Goal: Obtain resource: Obtain resource

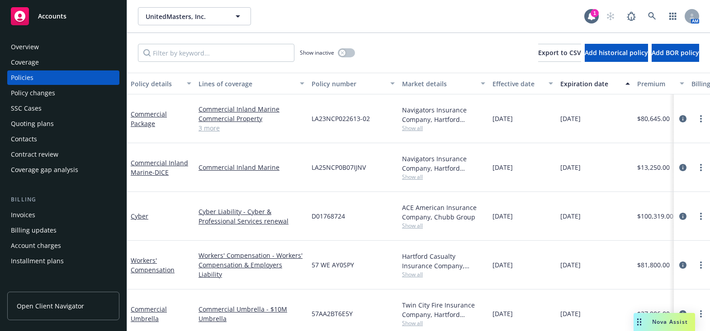
click at [84, 63] on div "Coverage" at bounding box center [63, 62] width 105 height 14
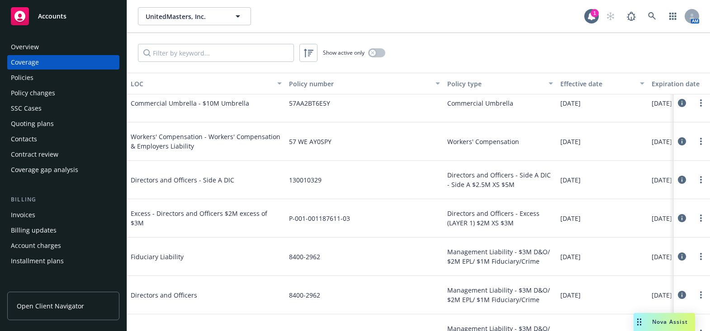
scroll to position [329, 0]
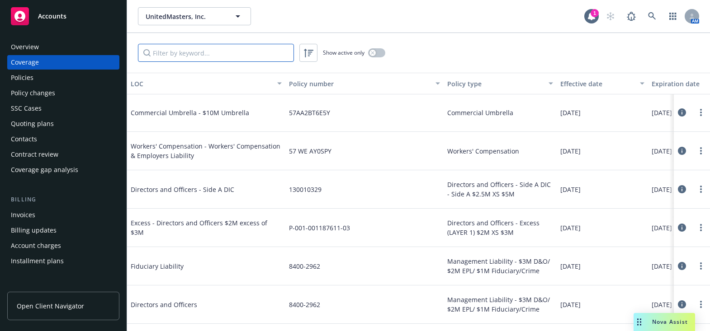
click at [212, 49] on input "Filter by keyword..." at bounding box center [216, 53] width 156 height 18
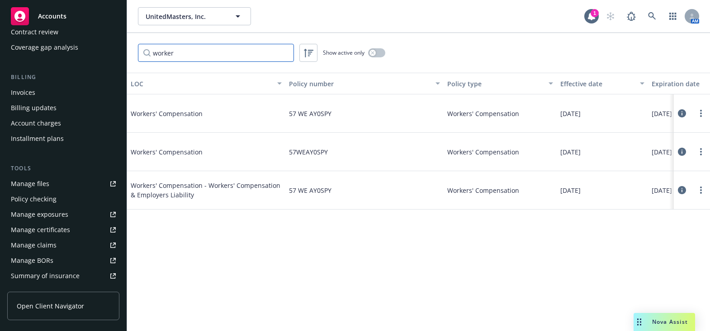
scroll to position [205, 0]
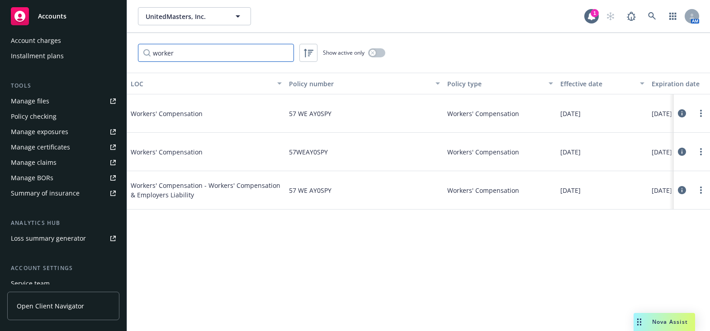
type input "worker"
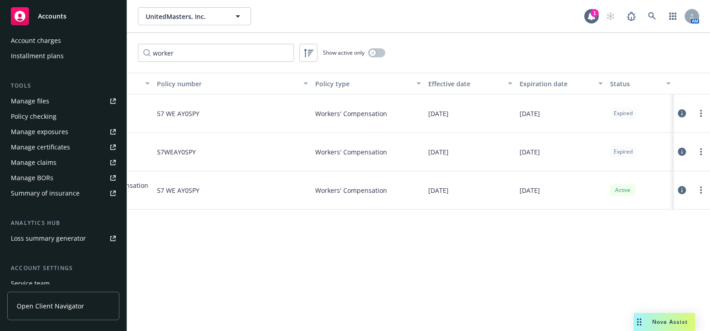
drag, startPoint x: 333, startPoint y: 140, endPoint x: 339, endPoint y: 140, distance: 6.8
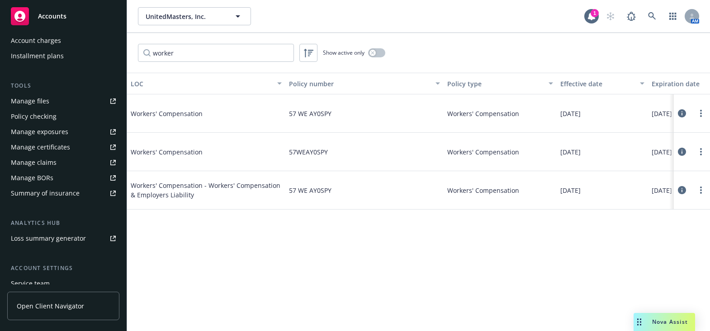
drag, startPoint x: 269, startPoint y: 145, endPoint x: 111, endPoint y: 150, distance: 157.8
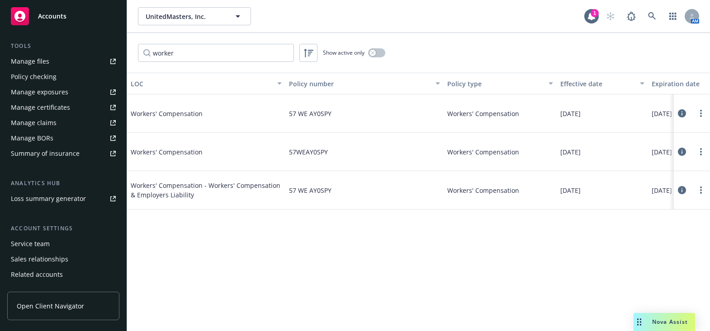
scroll to position [273, 0]
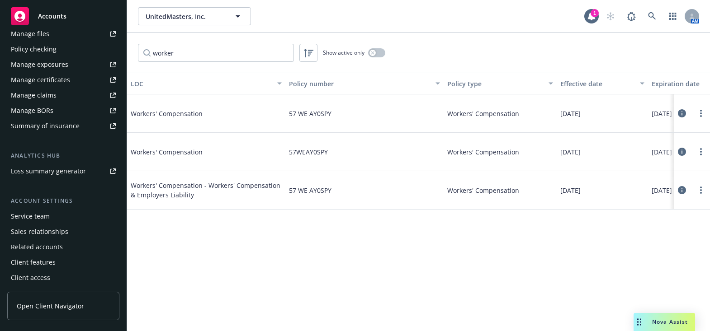
click at [54, 84] on div "Manage certificates" at bounding box center [40, 80] width 59 height 14
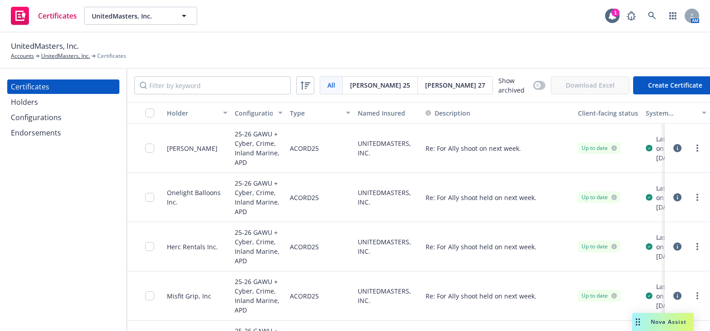
drag, startPoint x: 461, startPoint y: 169, endPoint x: 331, endPoint y: 116, distance: 139.7
click at [144, 108] on div "button" at bounding box center [145, 112] width 29 height 9
click at [145, 111] on input "checkbox" at bounding box center [149, 112] width 9 height 9
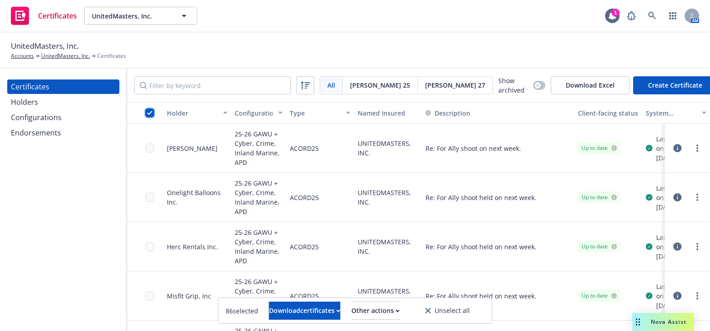
click at [147, 113] on input "checkbox" at bounding box center [149, 112] width 9 height 9
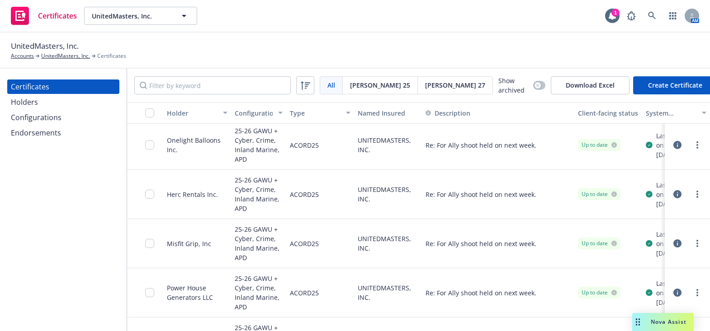
scroll to position [82, 0]
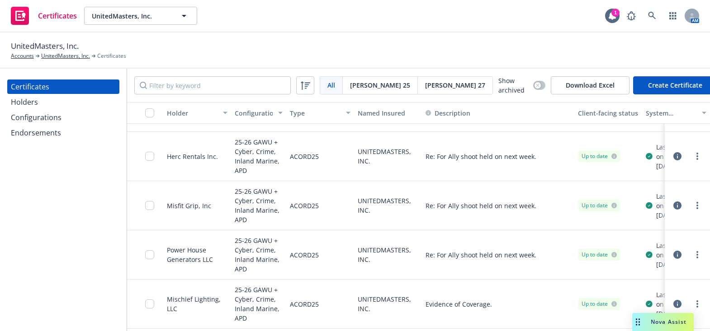
click at [563, 132] on div "Re: For Ally shoot held on next week." at bounding box center [498, 156] width 152 height 49
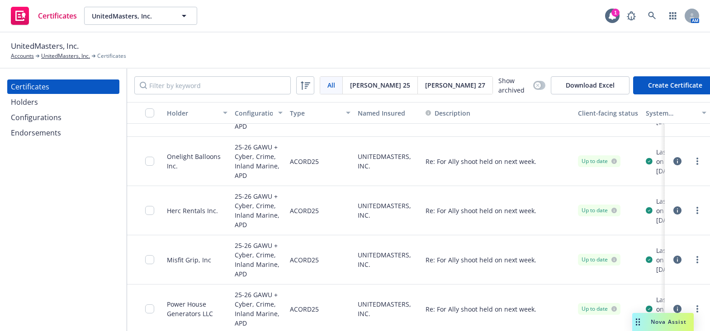
scroll to position [0, 0]
